Goal: Find specific page/section: Find specific page/section

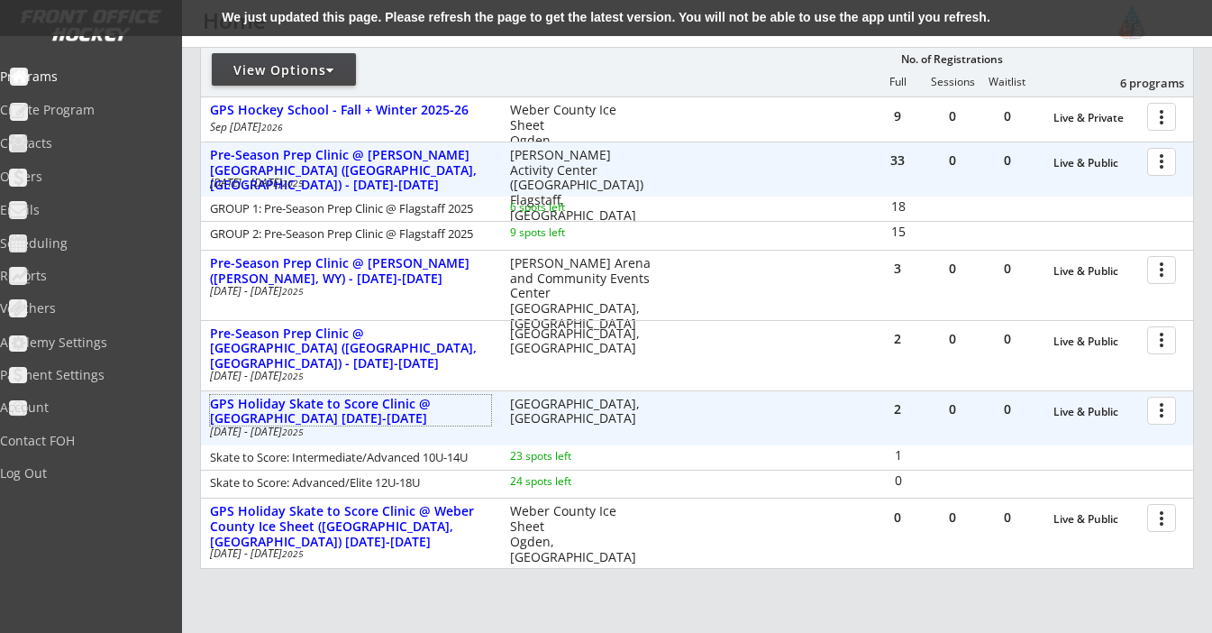
scroll to position [257, 0]
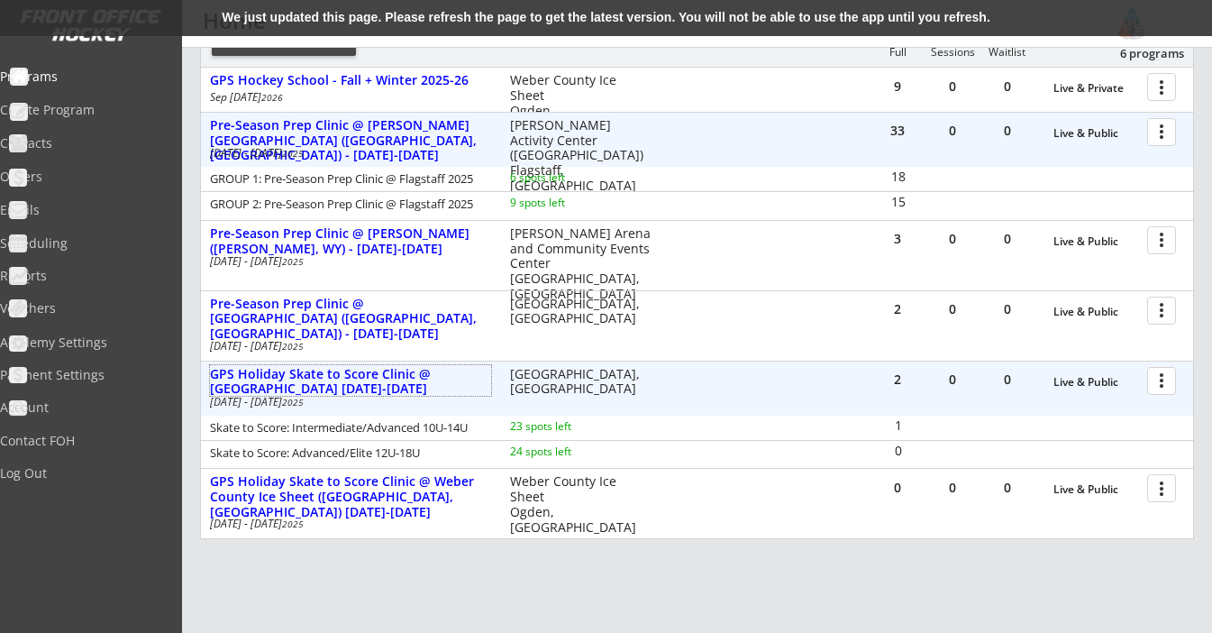
click at [1167, 374] on div at bounding box center [1165, 380] width 32 height 32
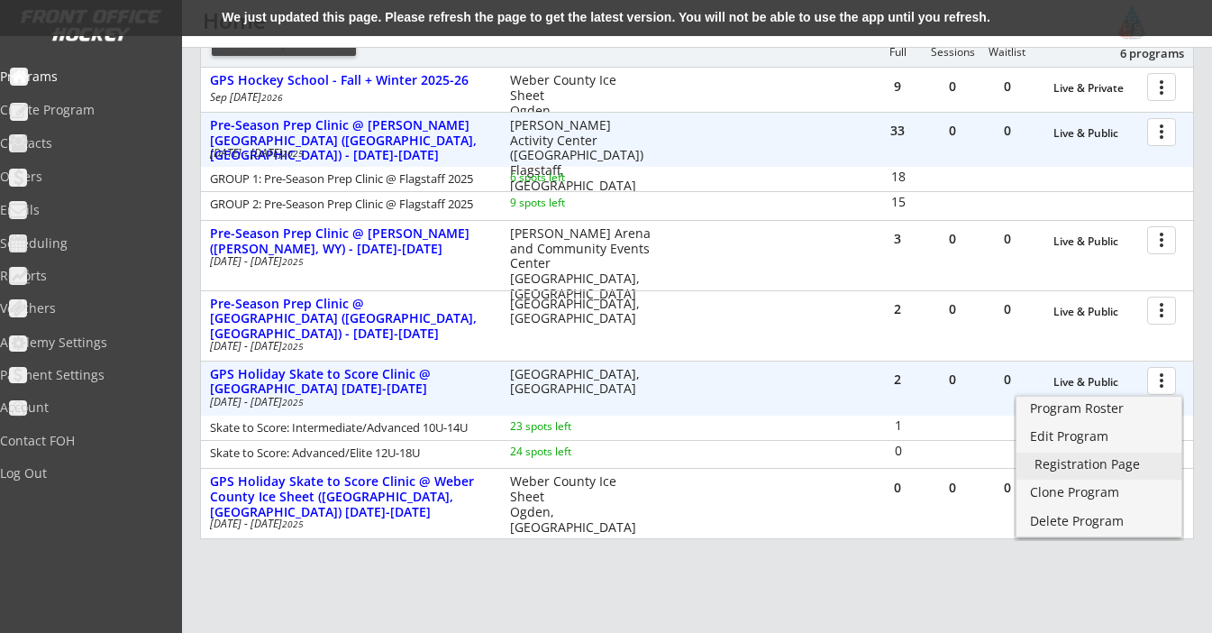
click at [1108, 465] on div "Registration Page" at bounding box center [1099, 464] width 129 height 13
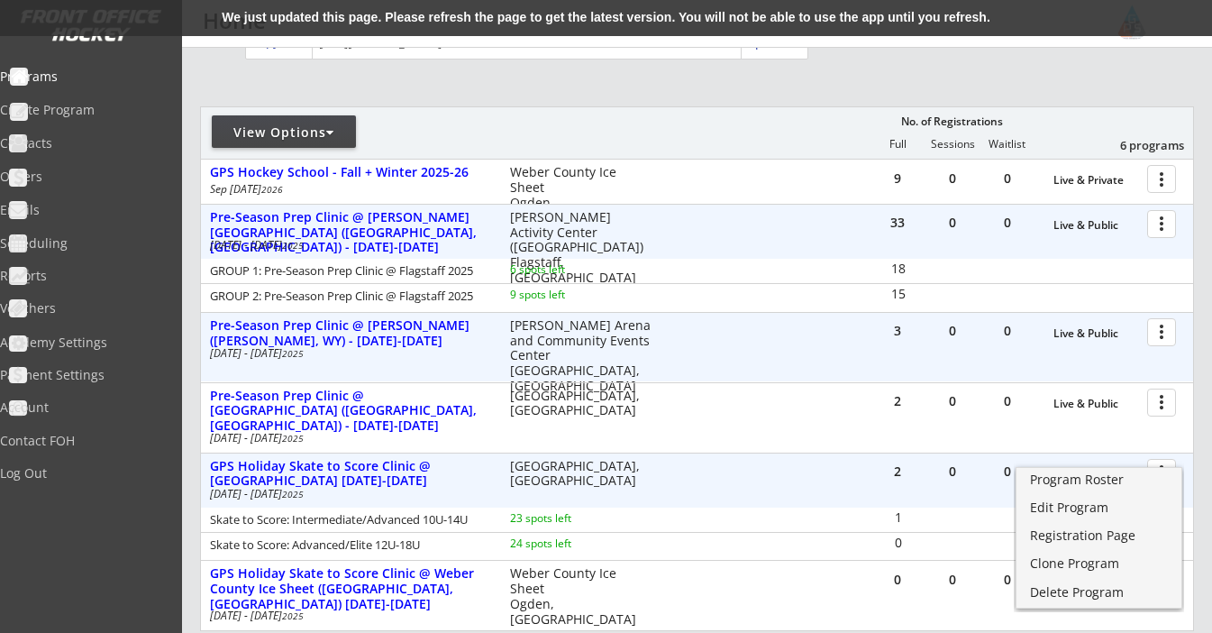
scroll to position [124, 0]
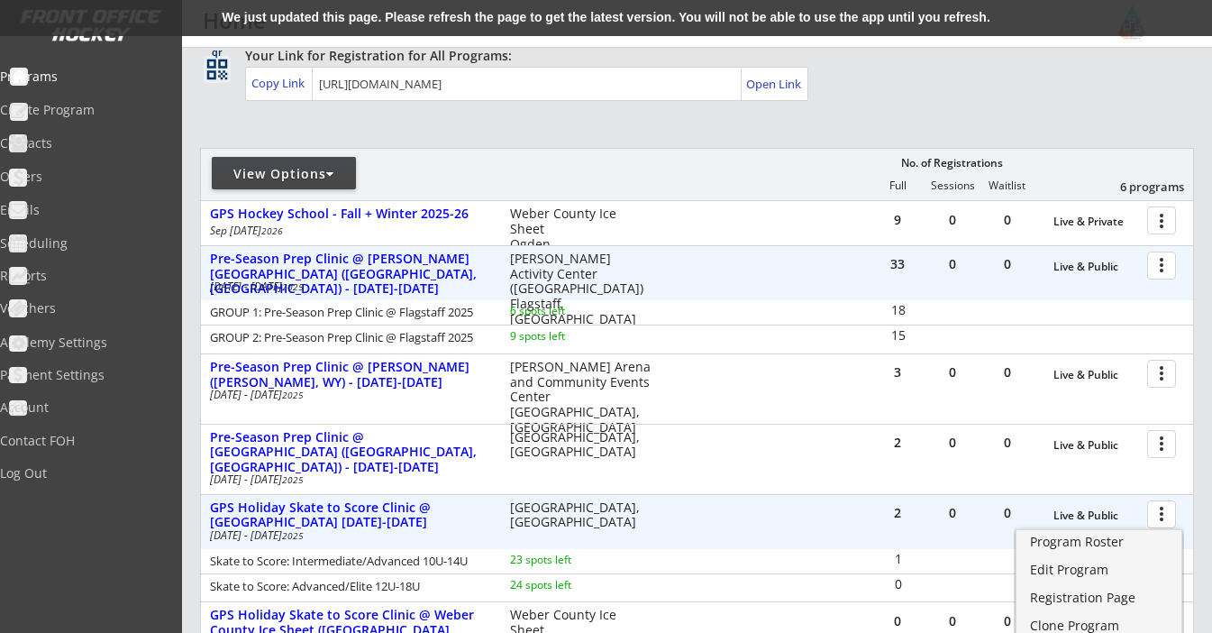
click at [340, 168] on div "View Options" at bounding box center [284, 174] width 144 height 18
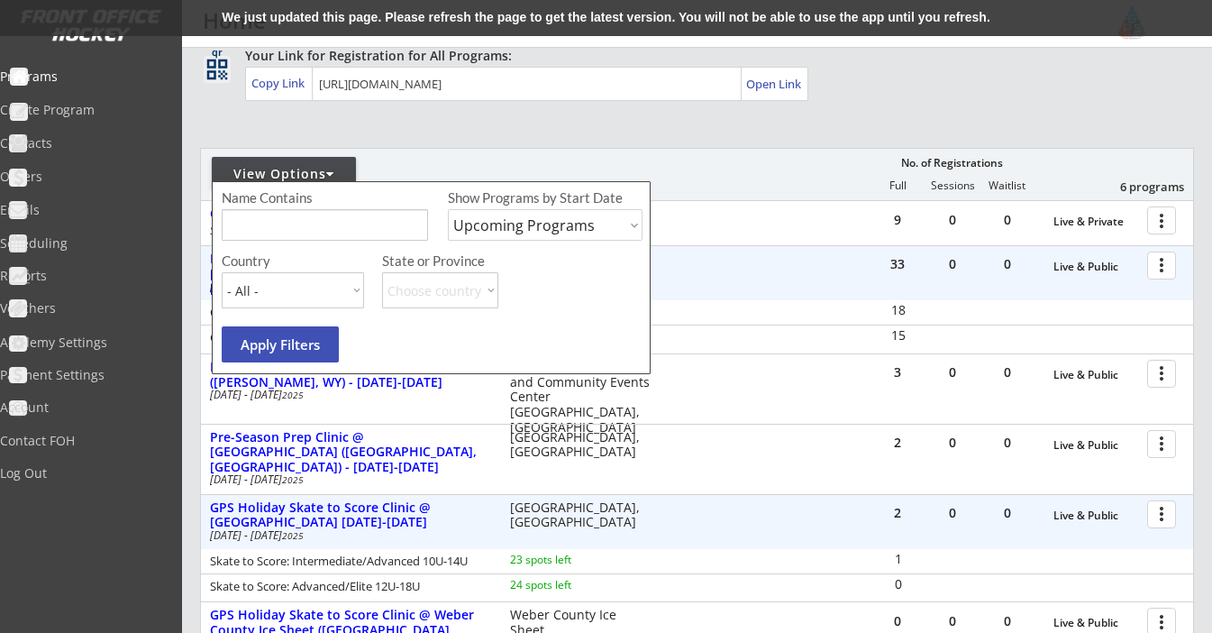
click at [323, 176] on div "View Options" at bounding box center [284, 174] width 144 height 18
select select ""Past Programs""
click at [294, 342] on button "Apply Filters" at bounding box center [280, 344] width 117 height 36
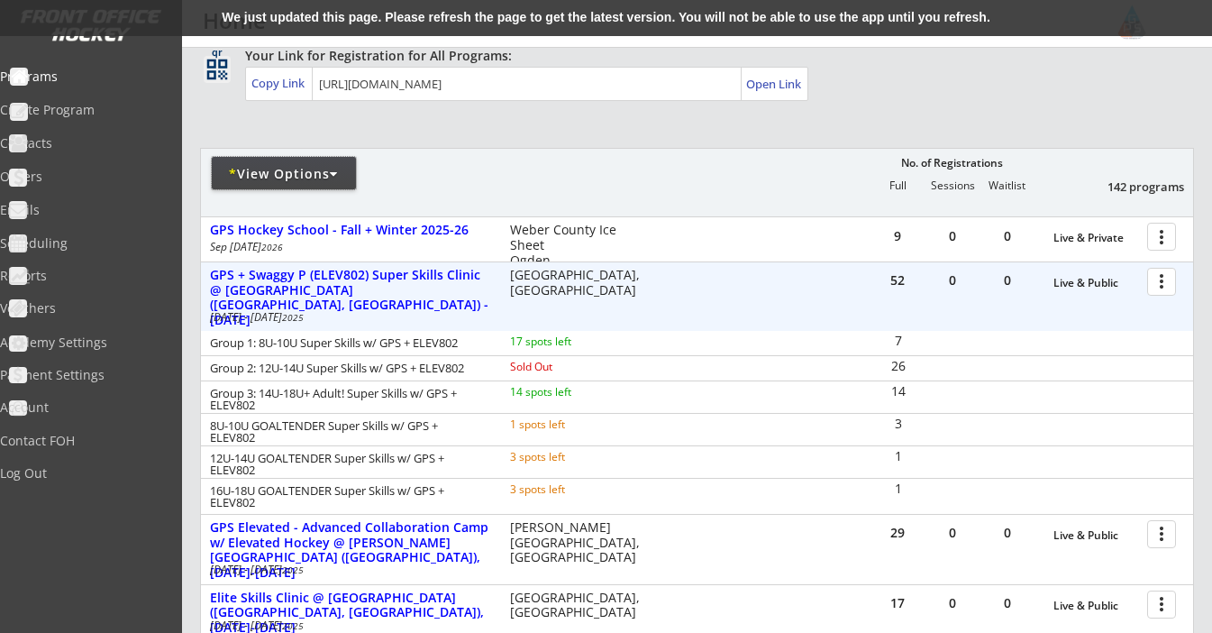
click at [261, 169] on div "* View Options" at bounding box center [284, 174] width 144 height 18
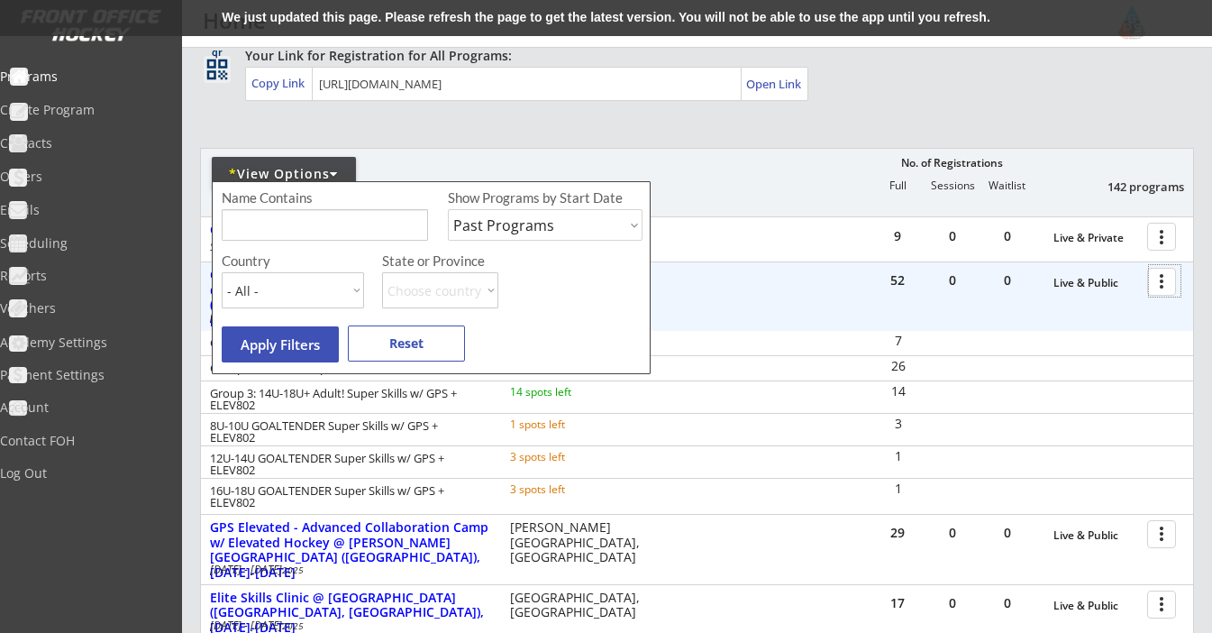
click at [1166, 282] on div at bounding box center [1165, 281] width 32 height 32
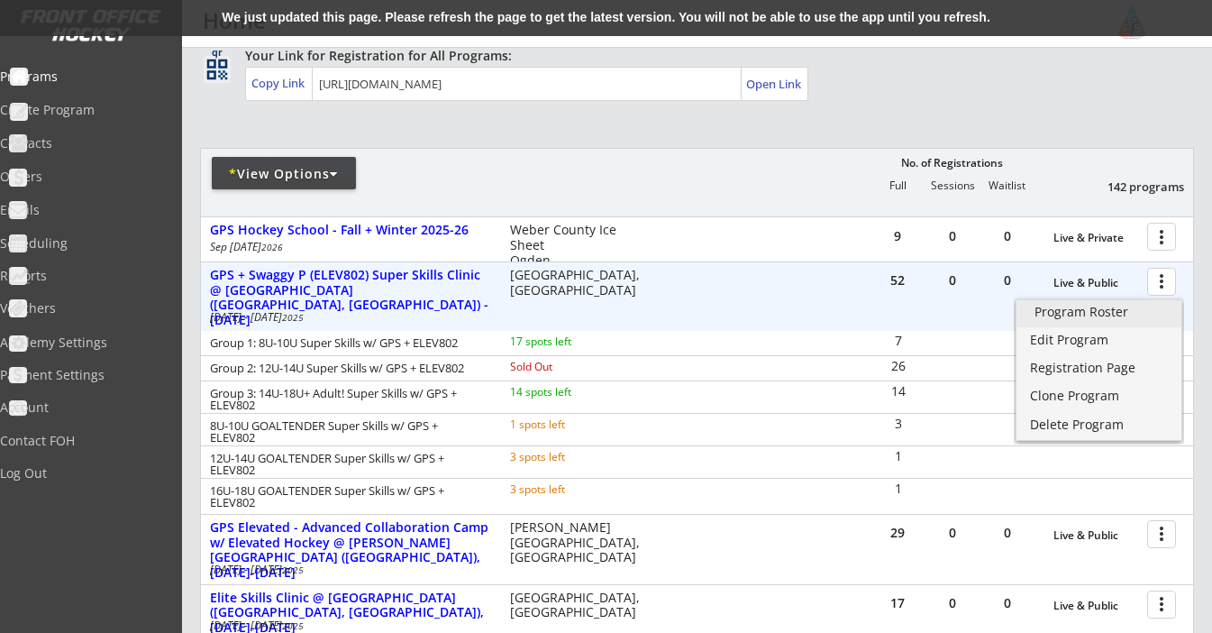
click at [1138, 317] on div "Program Roster" at bounding box center [1099, 312] width 129 height 13
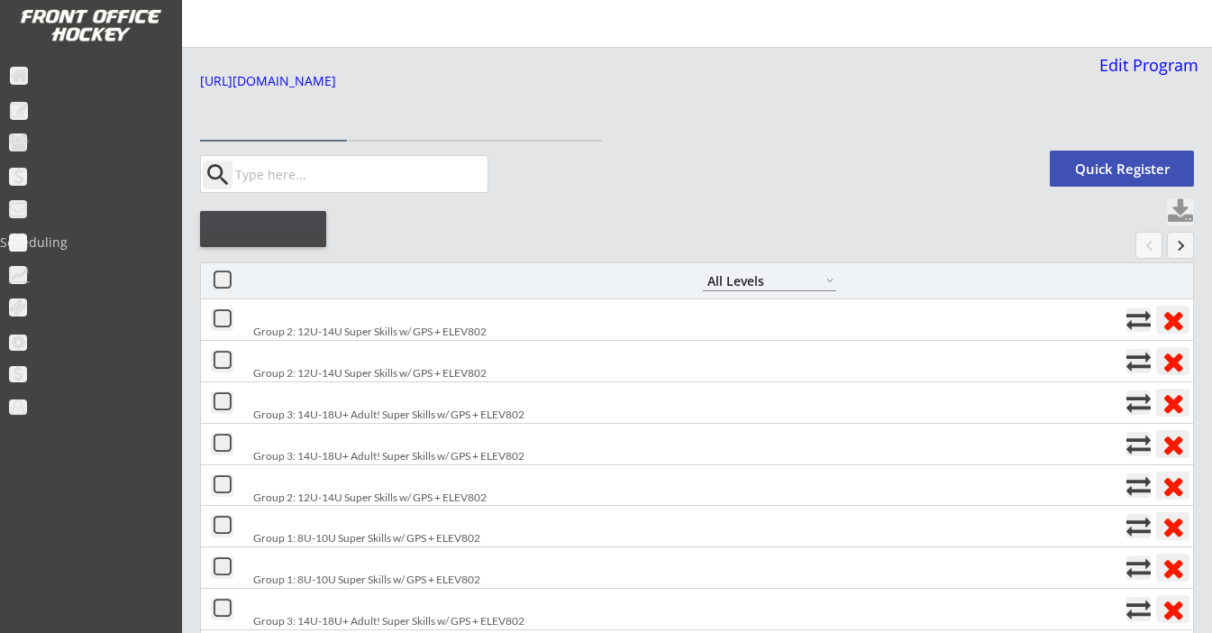
select select ""All Levels""
